Goal: Navigation & Orientation: Go to known website

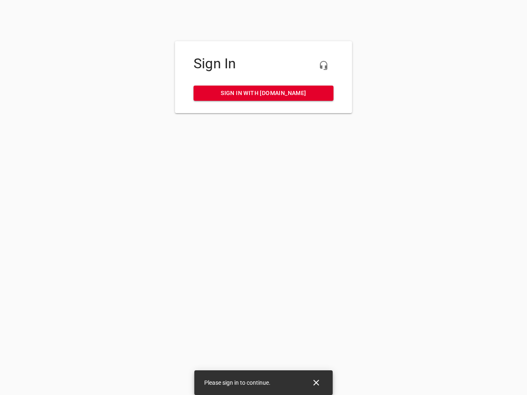
click at [324, 65] on icon "button" at bounding box center [324, 66] width 10 height 10
click at [316, 383] on icon "Close" at bounding box center [316, 383] width 6 height 6
